Goal: Information Seeking & Learning: Learn about a topic

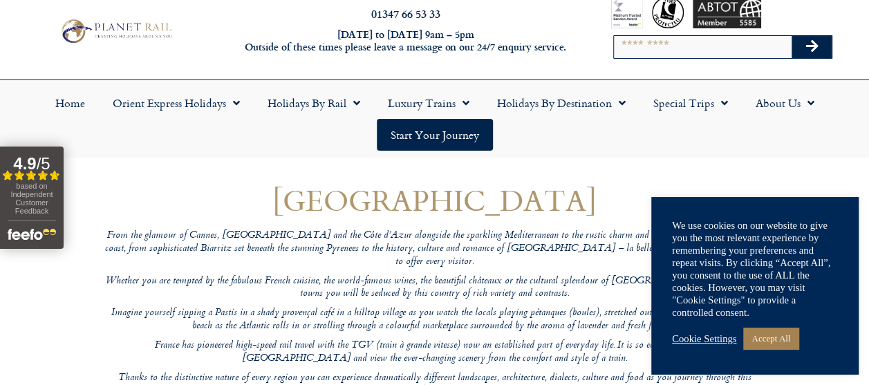
scroll to position [55, 0]
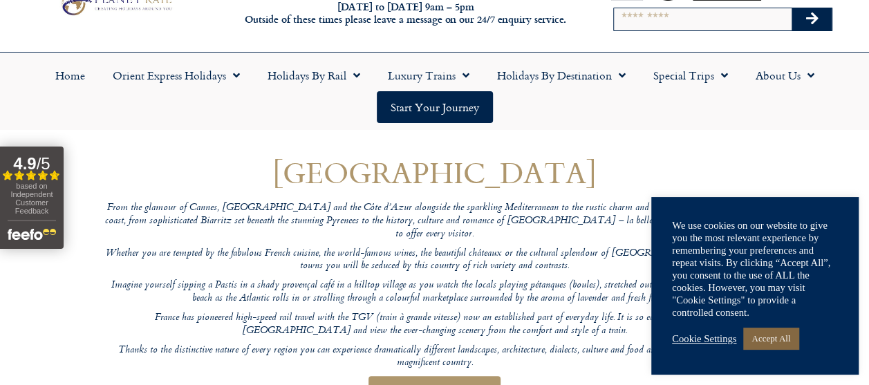
click at [776, 337] on link "Accept All" at bounding box center [770, 338] width 55 height 21
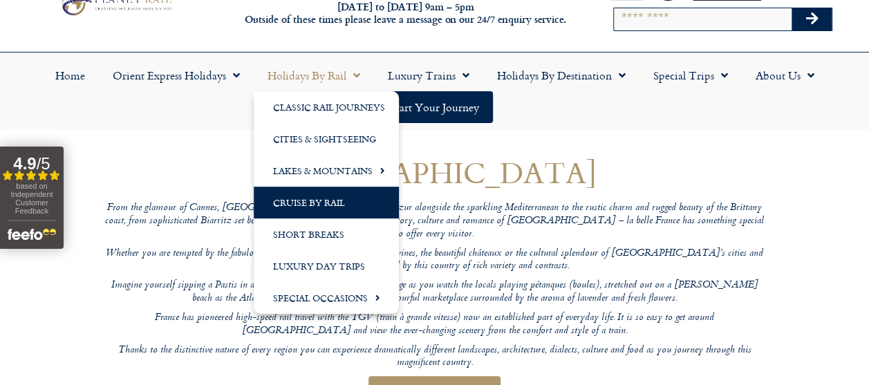
click at [307, 203] on link "Cruise by Rail" at bounding box center [326, 203] width 145 height 32
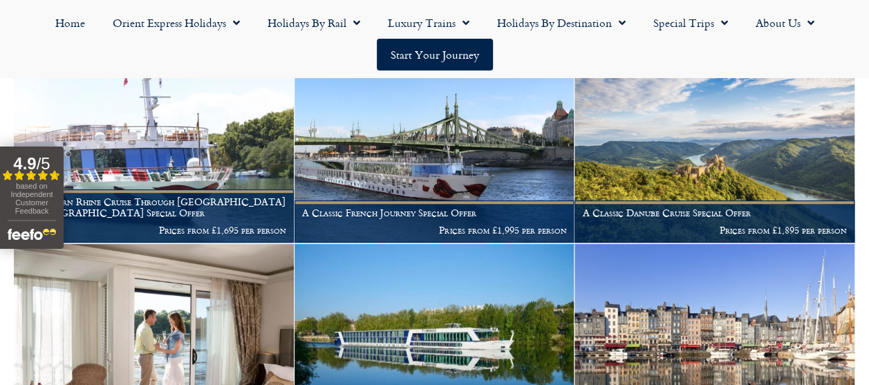
scroll to position [332, 0]
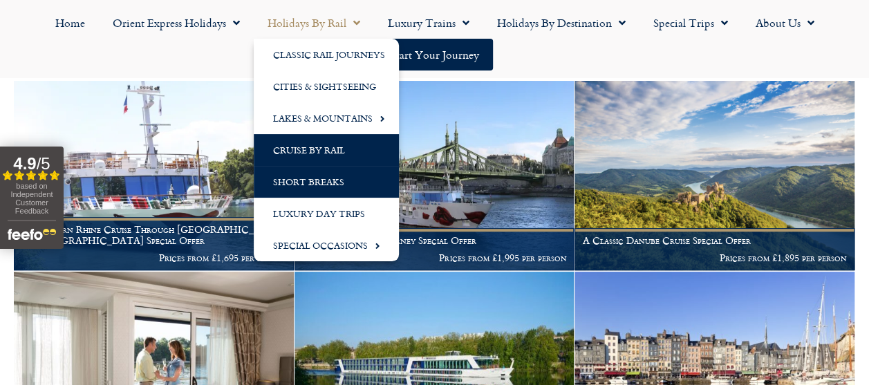
click at [321, 183] on link "Short Breaks" at bounding box center [326, 182] width 145 height 32
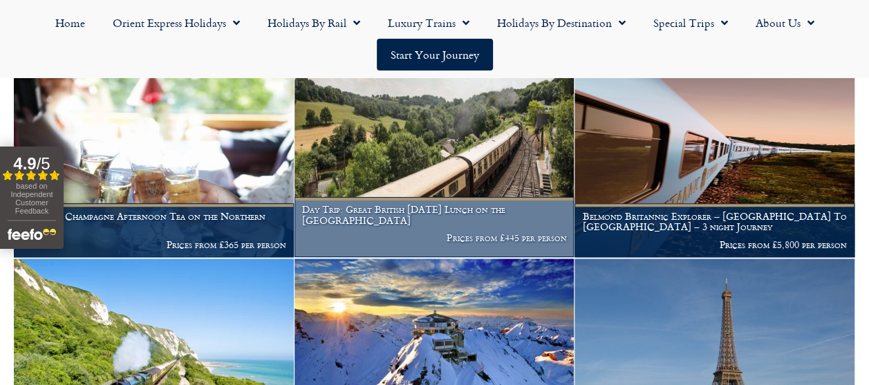
scroll to position [608, 0]
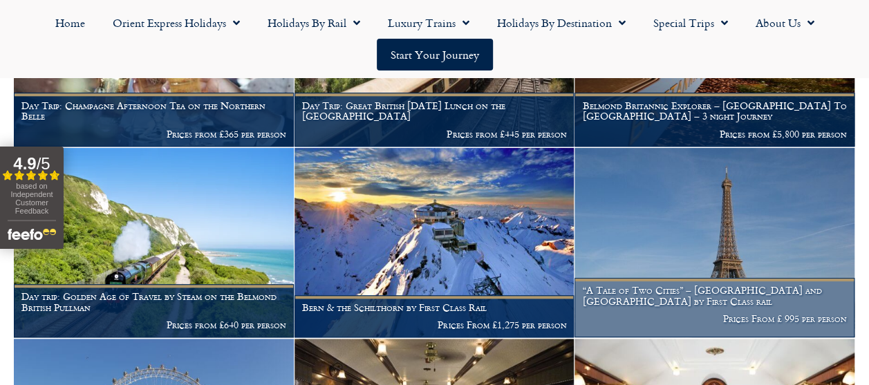
click at [747, 250] on img at bounding box center [714, 243] width 280 height 190
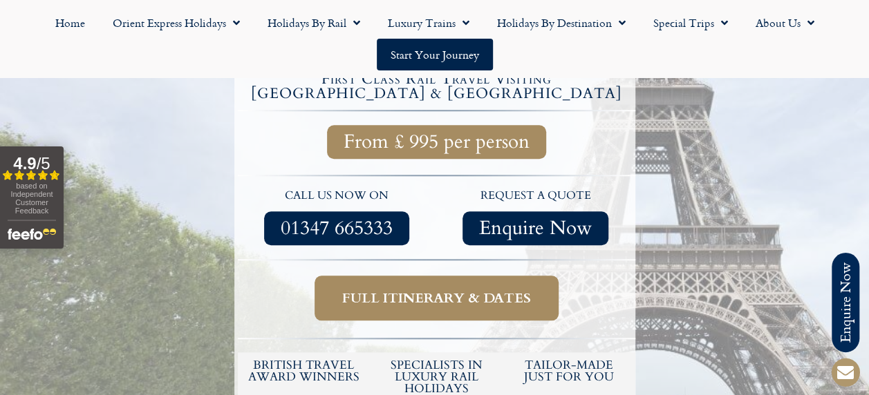
scroll to position [553, 0]
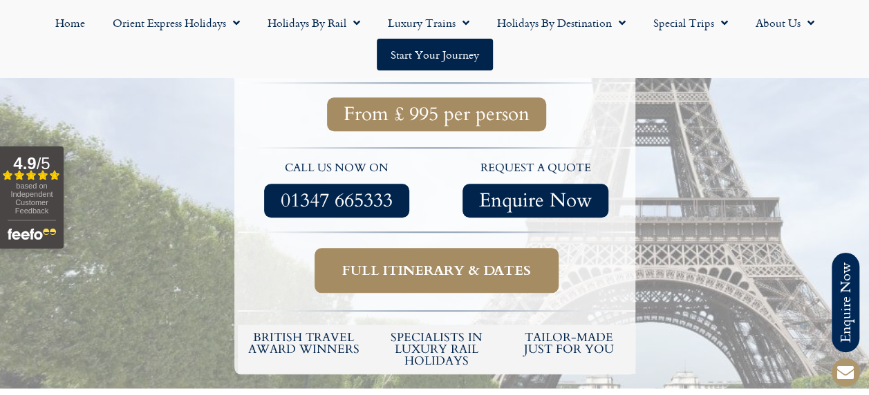
click at [456, 248] on link "Full itinerary & dates" at bounding box center [437, 270] width 244 height 45
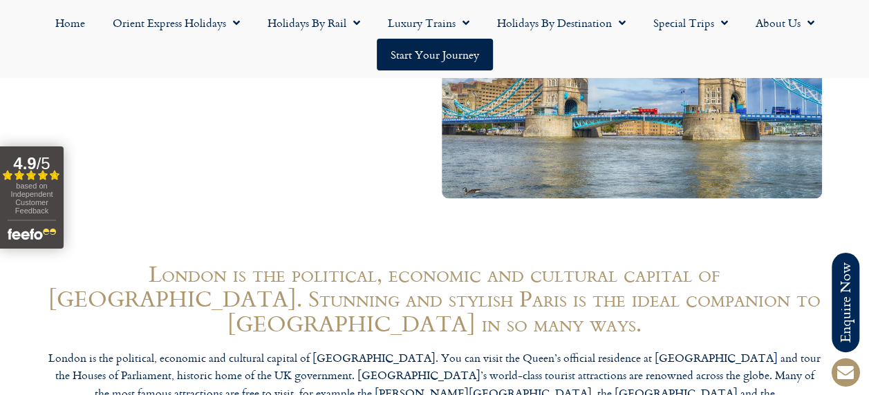
scroll to position [1023, 0]
